Goal: Information Seeking & Learning: Learn about a topic

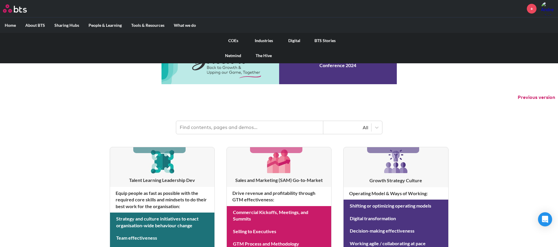
click at [232, 40] on link "COEs" at bounding box center [233, 40] width 31 height 15
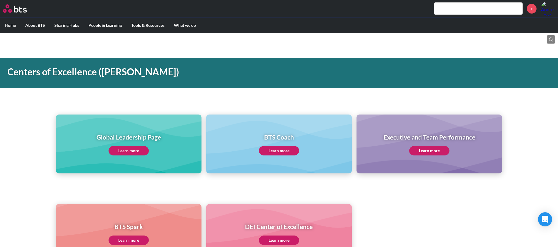
click at [141, 147] on link "Learn more" at bounding box center [128, 150] width 40 height 9
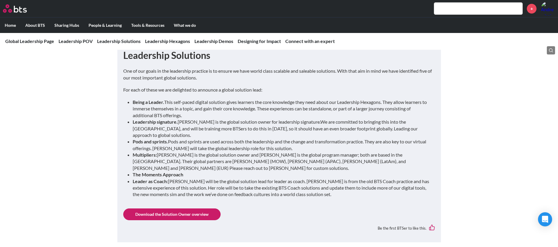
scroll to position [573, 0]
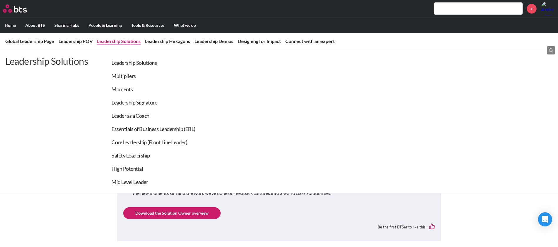
click at [122, 40] on link "Leadership Solutions" at bounding box center [119, 41] width 44 height 6
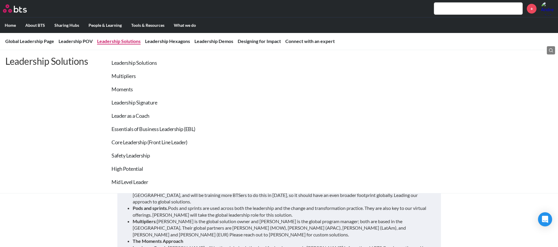
scroll to position [505, 0]
click at [126, 74] on link "Multipliers" at bounding box center [123, 76] width 24 height 6
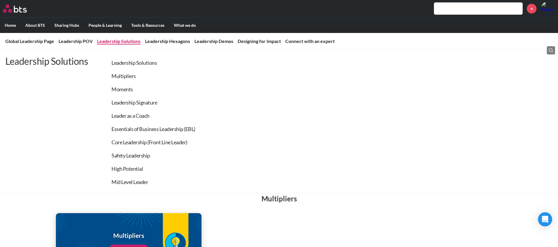
scroll to position [652, 0]
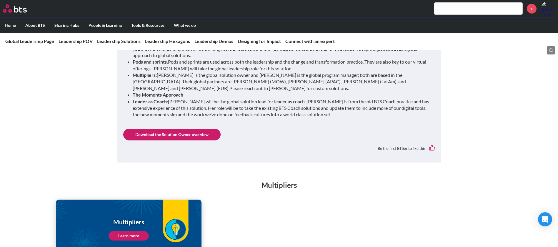
click at [143, 231] on link "Learn more" at bounding box center [128, 235] width 40 height 9
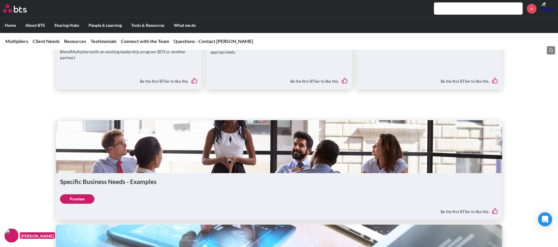
scroll to position [1191, 0]
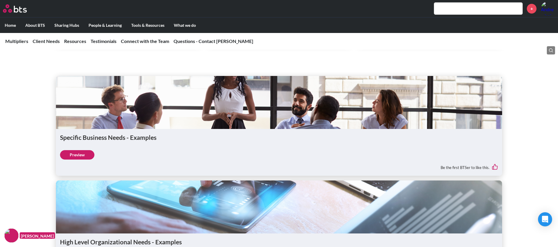
click at [86, 159] on link "Preview" at bounding box center [77, 154] width 34 height 9
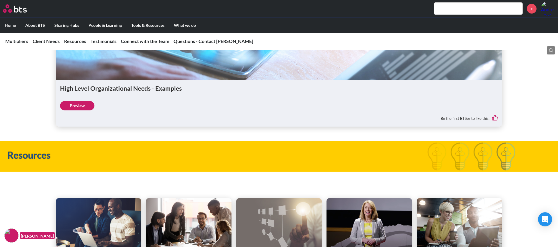
scroll to position [1367, 0]
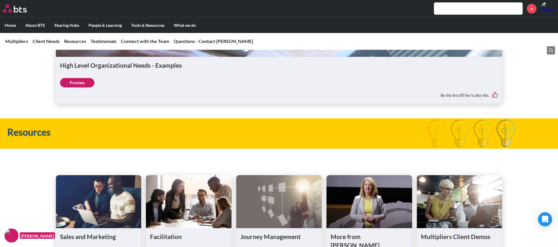
click at [78, 87] on link "Preview" at bounding box center [77, 82] width 34 height 9
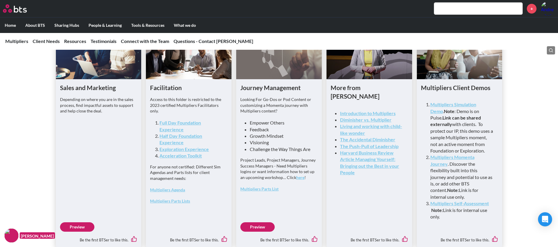
scroll to position [1472, 0]
